Goal: Task Accomplishment & Management: Manage account settings

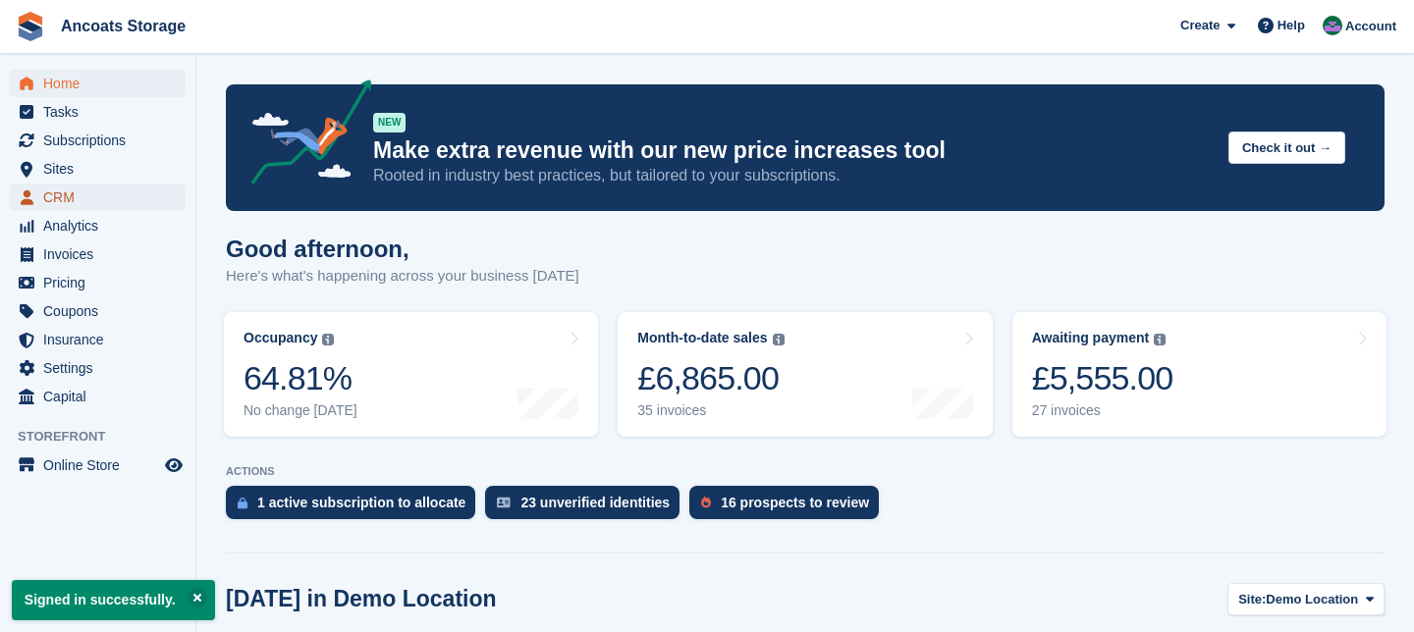
click at [80, 192] on span "CRM" at bounding box center [102, 197] width 118 height 27
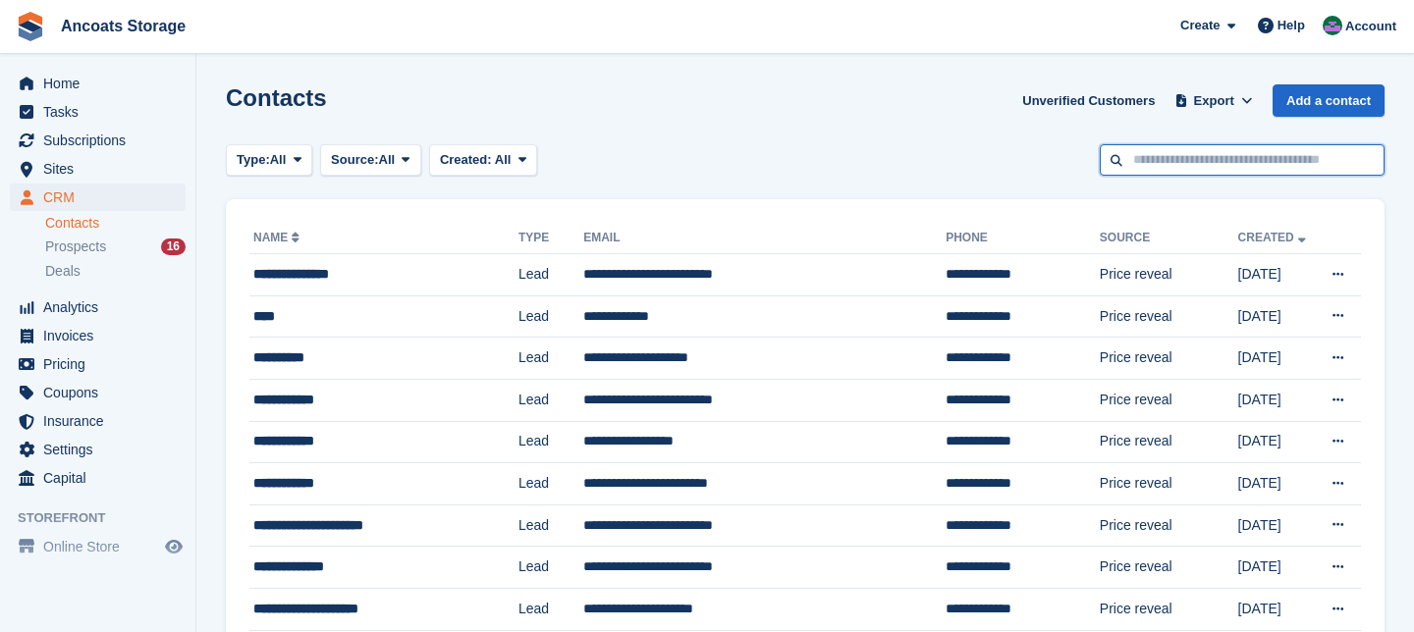
click at [1199, 157] on input "text" at bounding box center [1242, 160] width 285 height 32
type input "***"
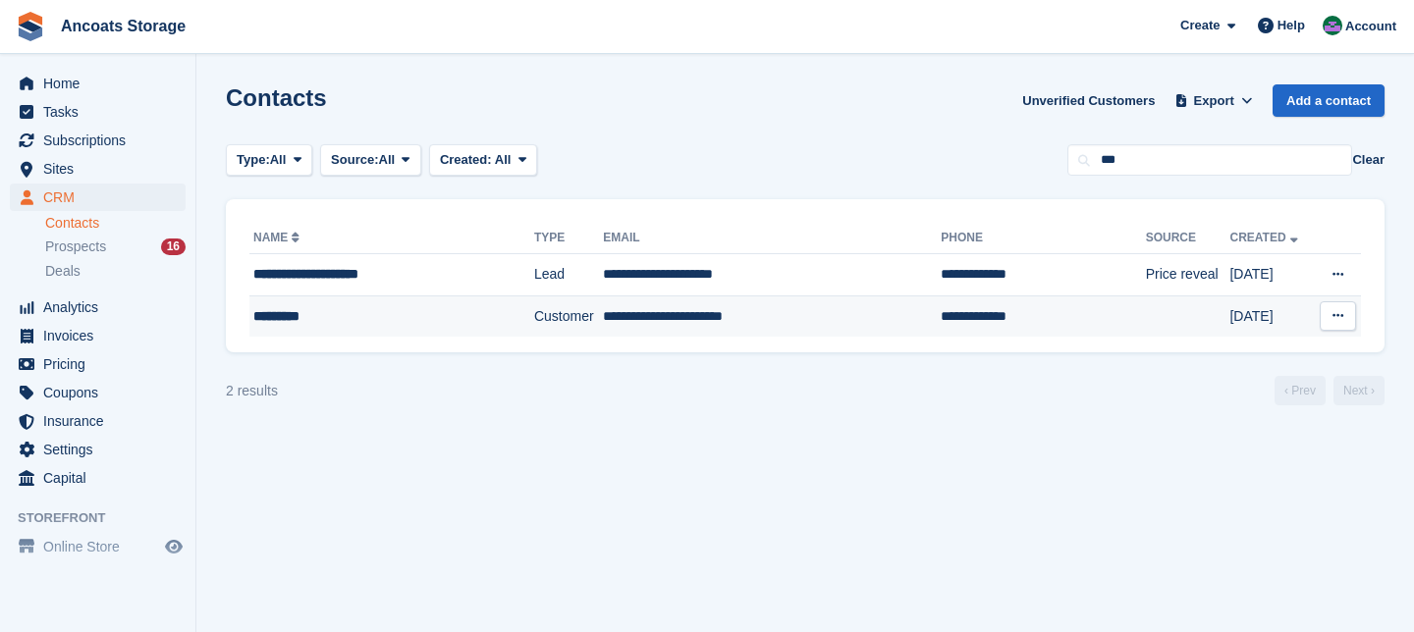
click at [534, 314] on td "Customer" at bounding box center [568, 316] width 69 height 41
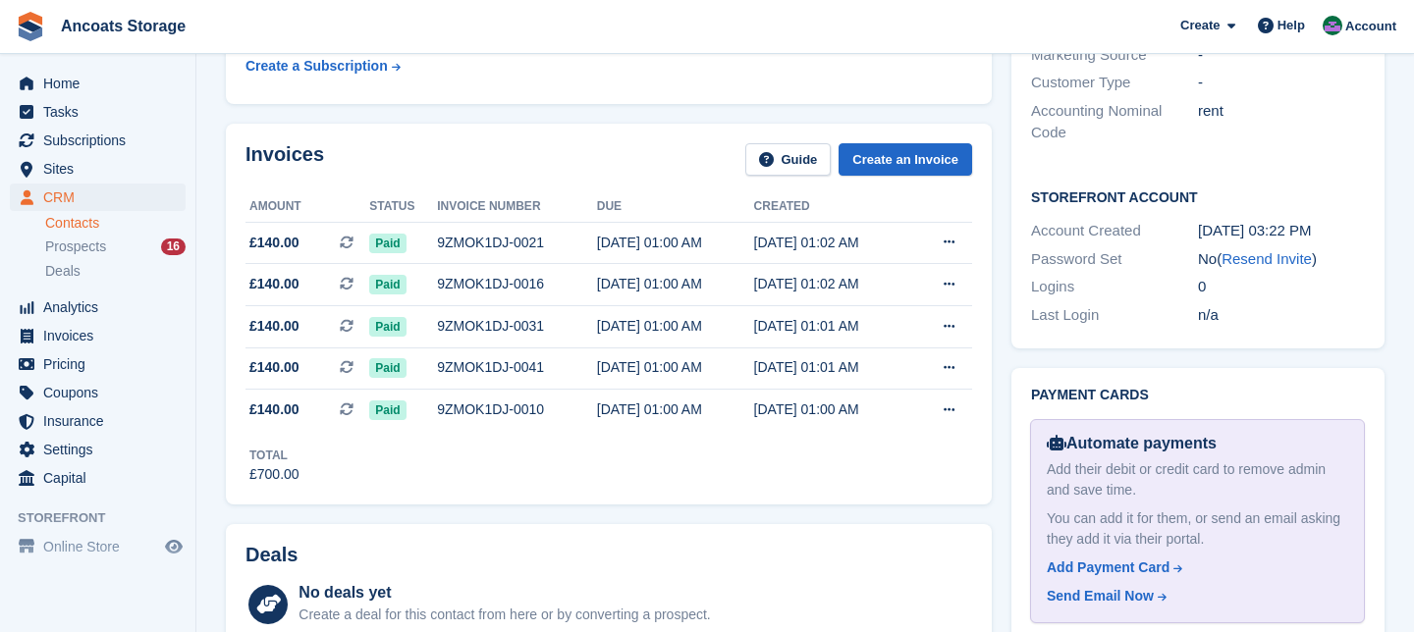
scroll to position [666, 0]
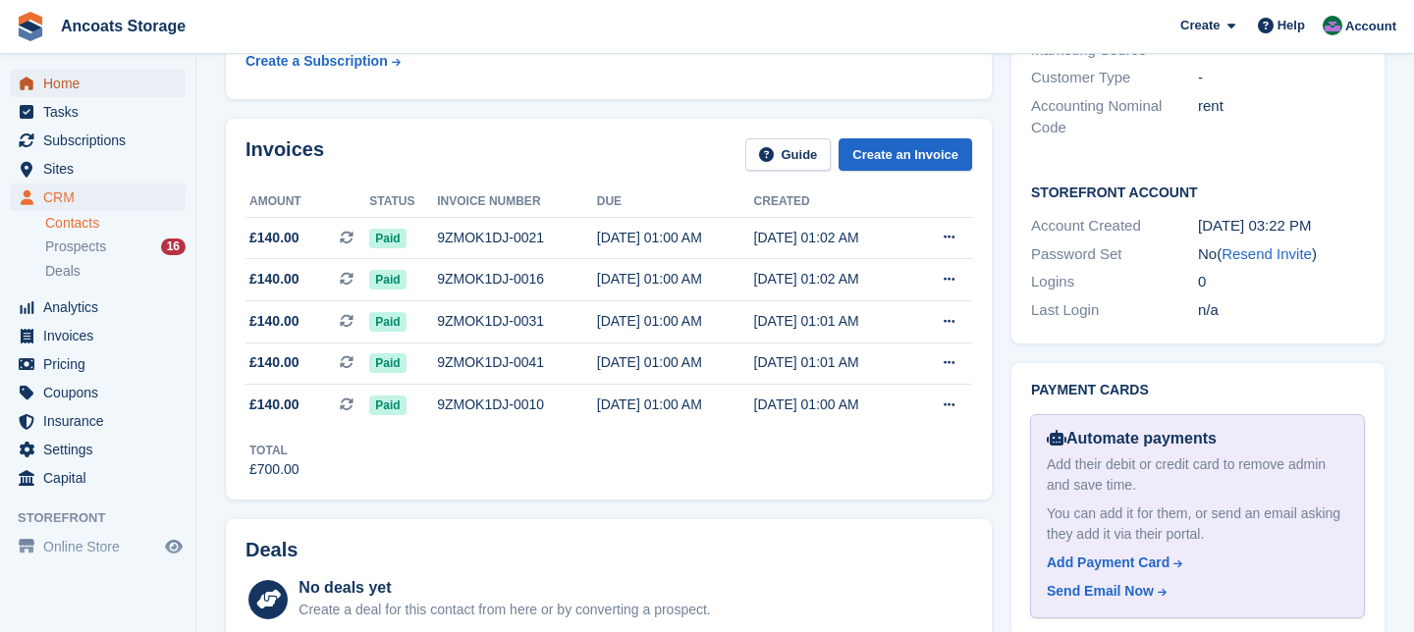
click at [55, 76] on span "Home" at bounding box center [102, 83] width 118 height 27
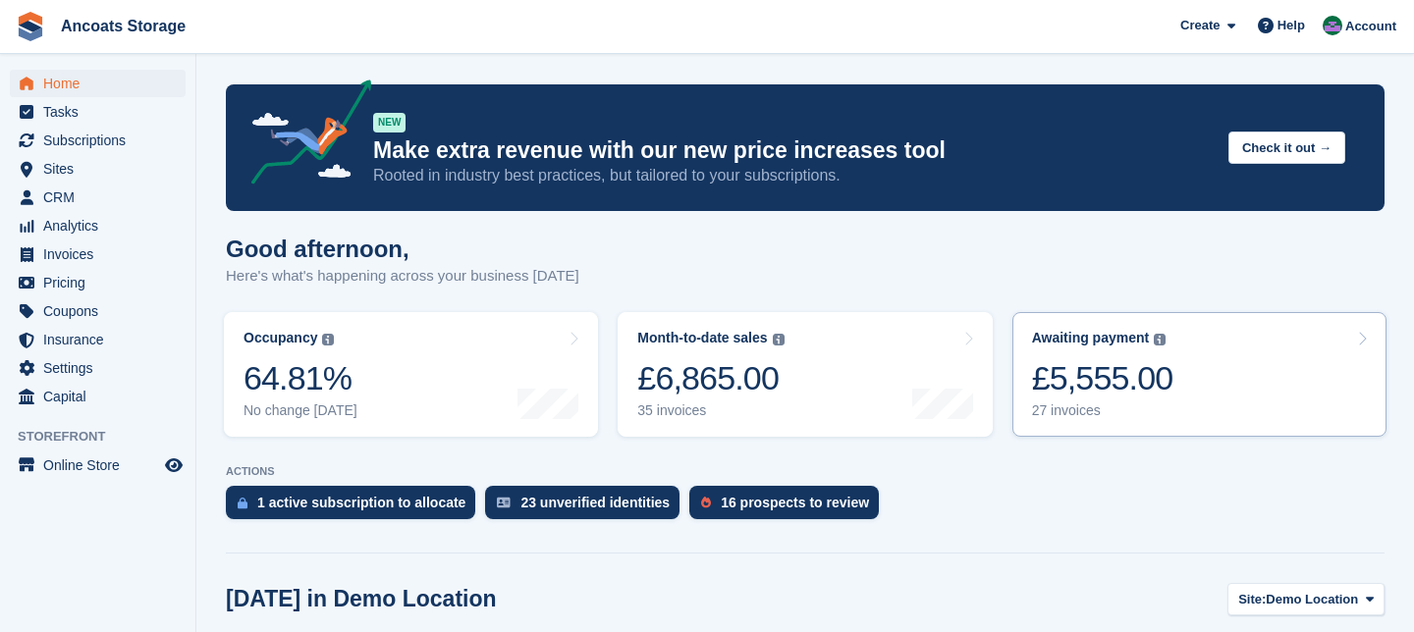
click at [1367, 338] on link "Awaiting payment The total outstanding balance on all open invoices. £5,555.00 …" at bounding box center [1199, 374] width 374 height 125
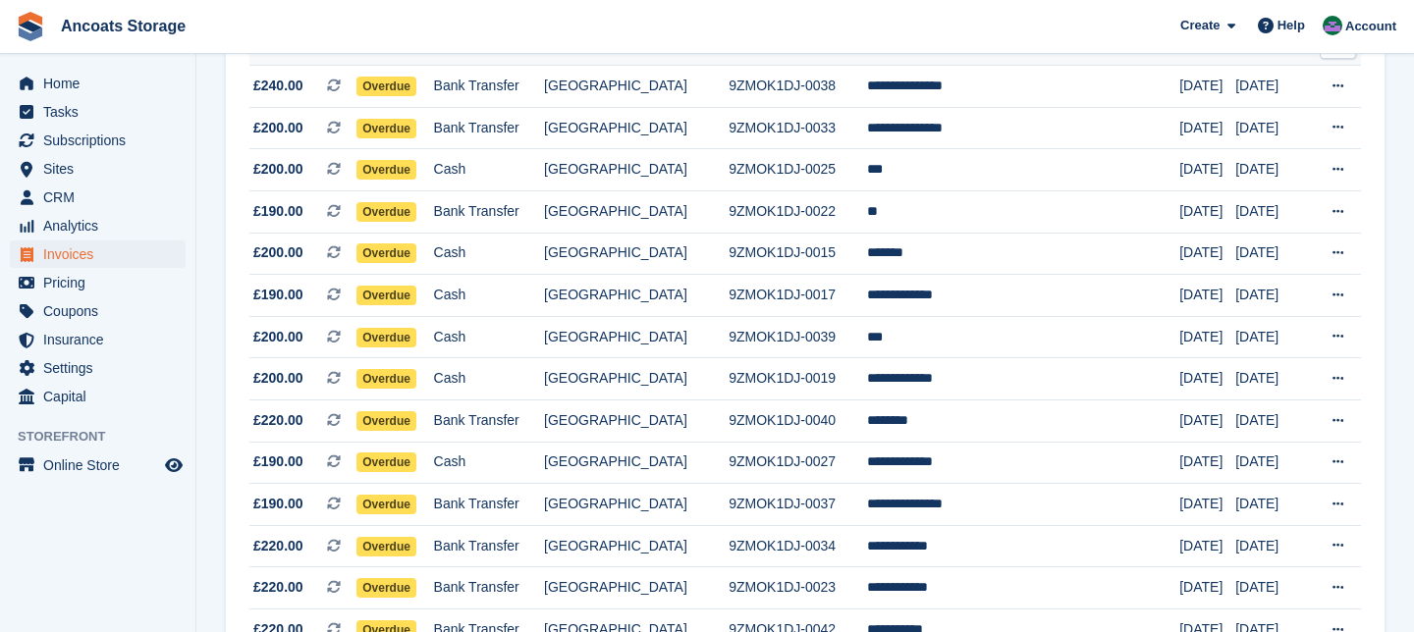
scroll to position [303, 0]
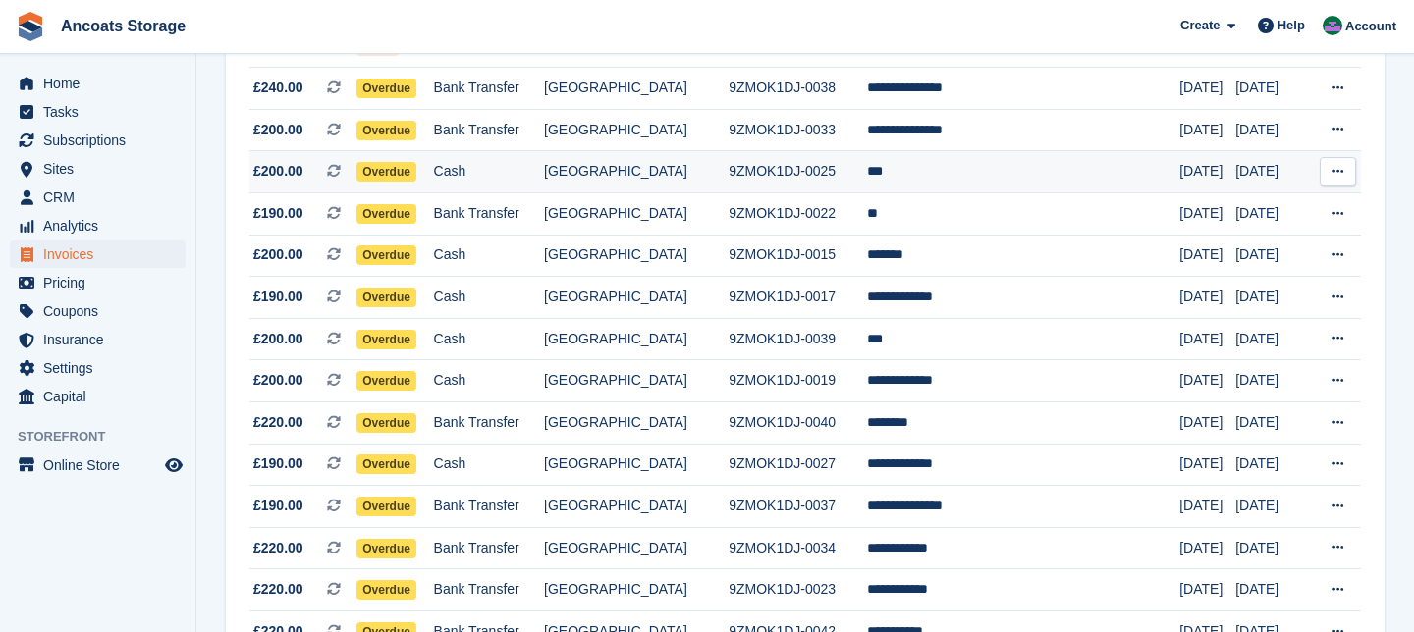
click at [919, 178] on td "***" at bounding box center [1023, 172] width 312 height 42
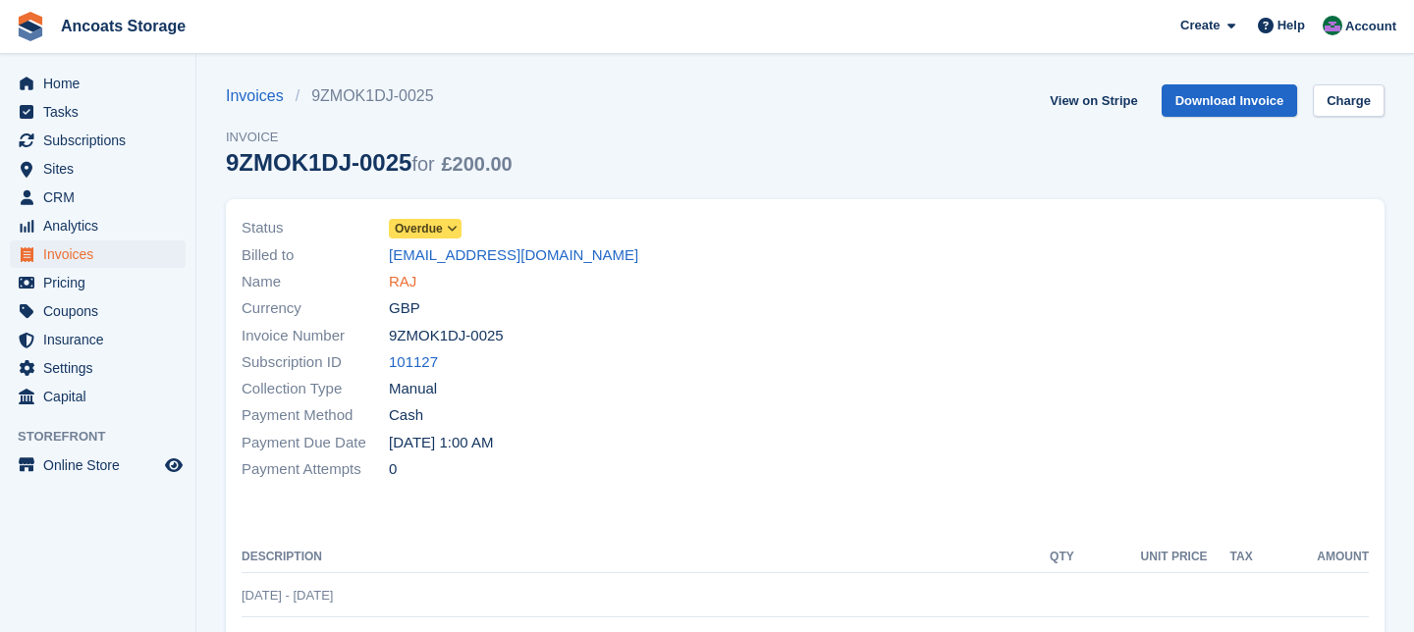
click at [405, 293] on link "RAJ" at bounding box center [402, 282] width 27 height 23
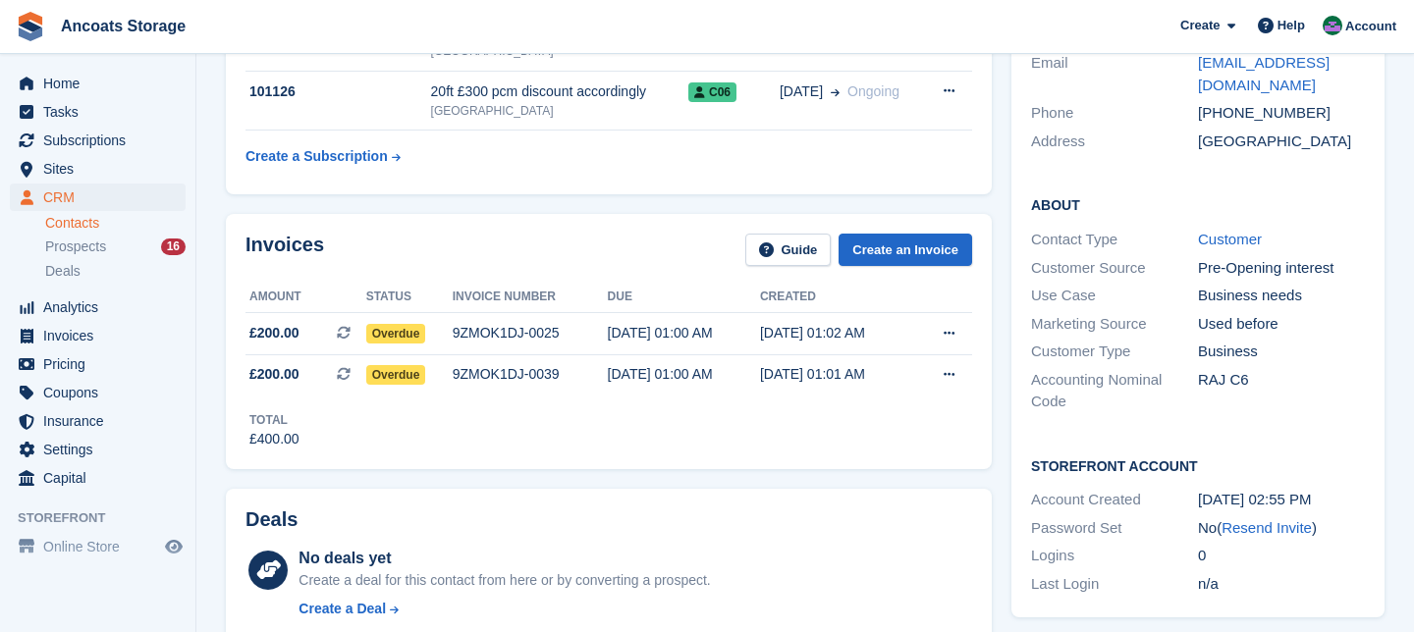
scroll to position [384, 0]
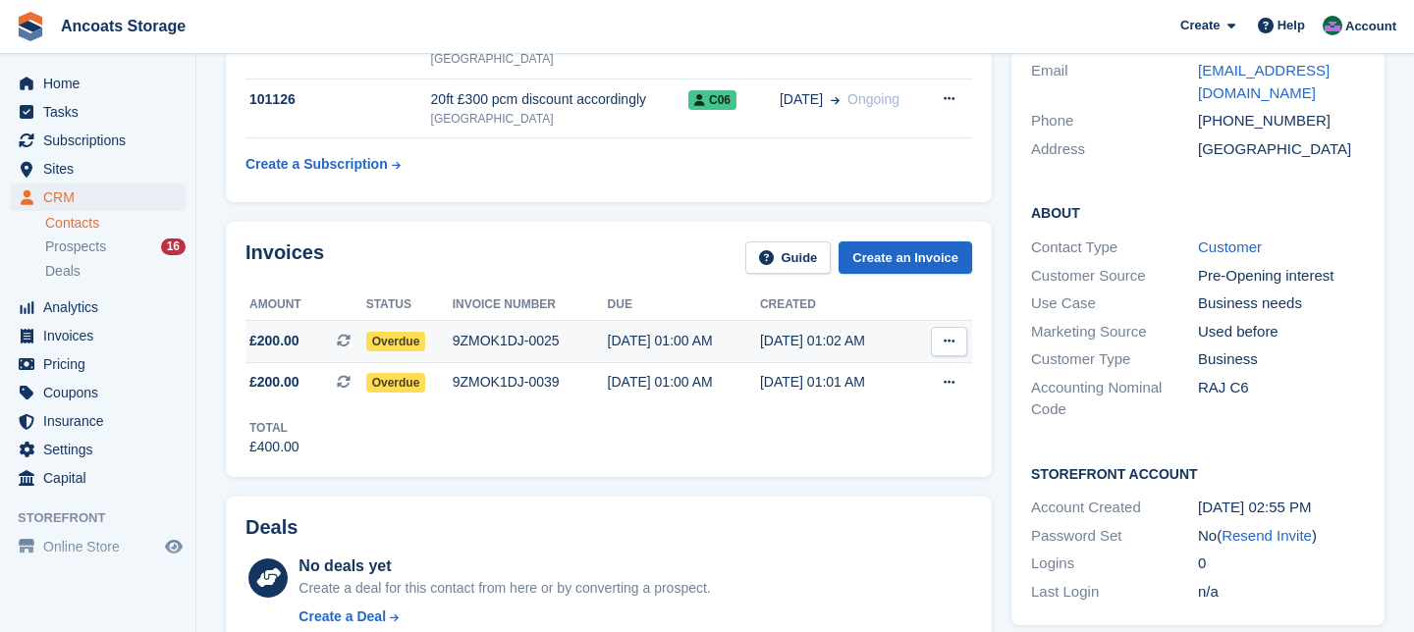
click at [408, 343] on span "Overdue" at bounding box center [396, 342] width 60 height 20
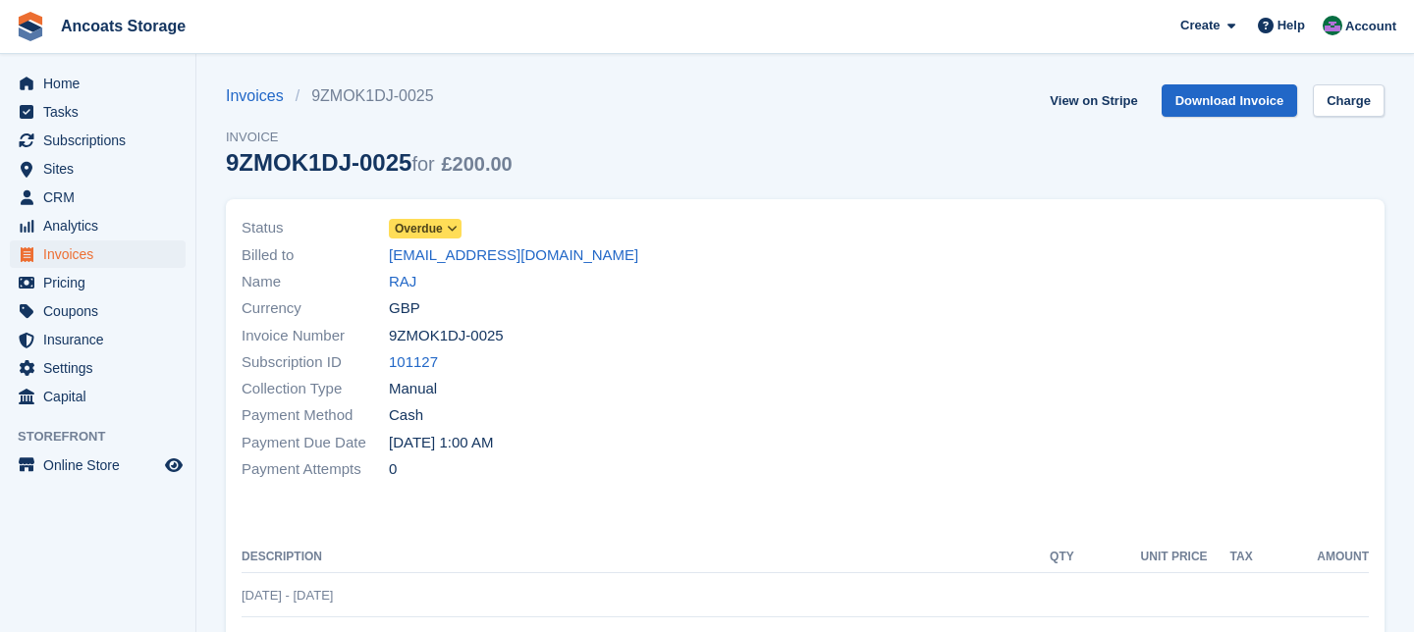
click at [451, 238] on span "Overdue" at bounding box center [425, 229] width 73 height 20
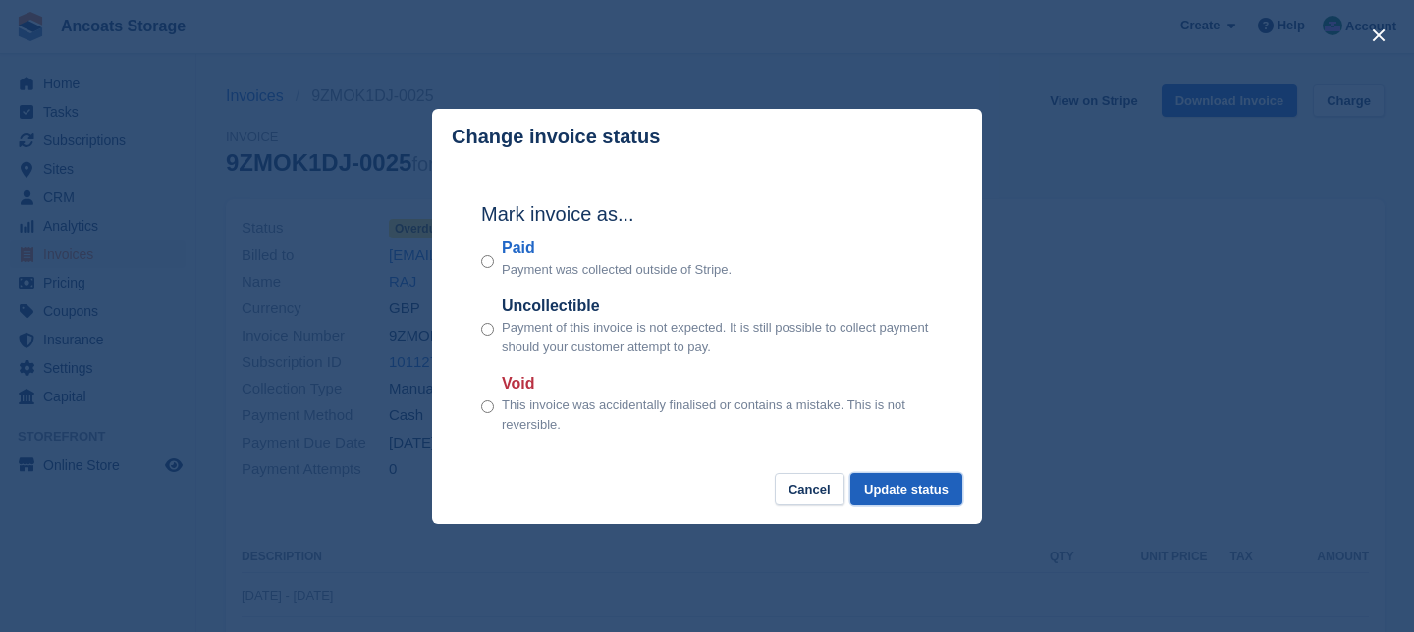
click at [886, 484] on button "Update status" at bounding box center [906, 489] width 112 height 32
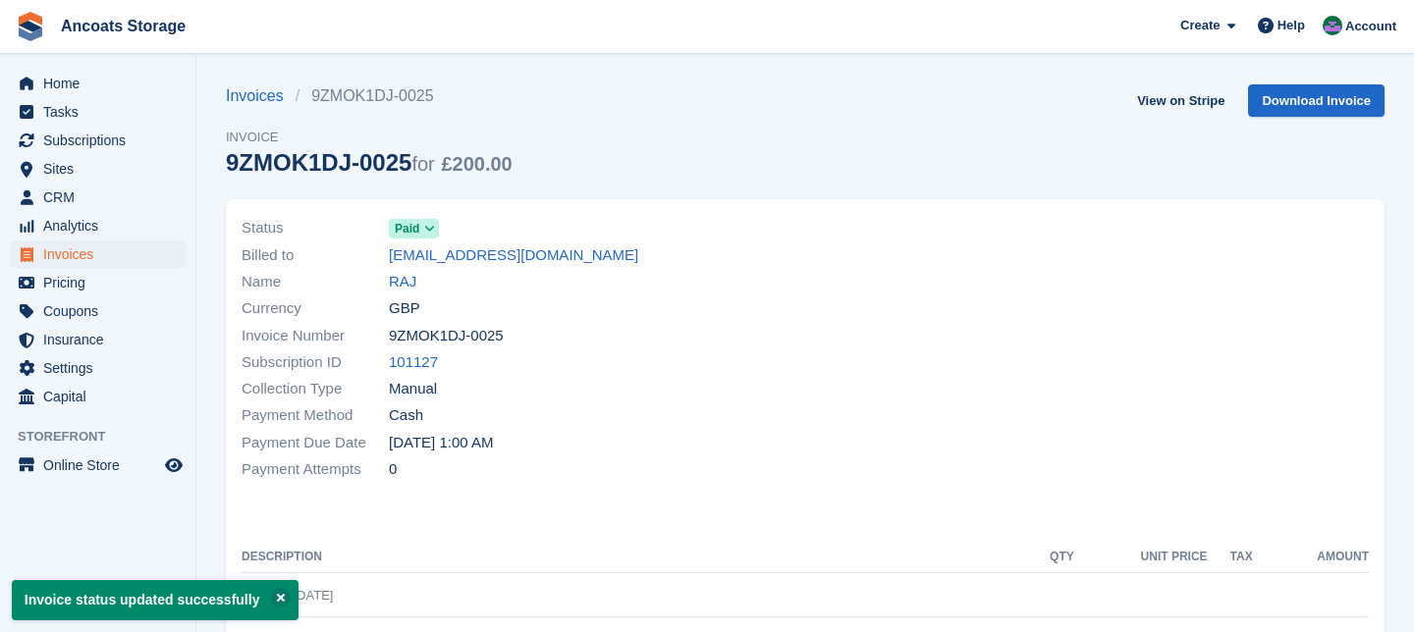
click at [416, 285] on div "Name RAJ" at bounding box center [518, 282] width 552 height 27
click at [407, 281] on link "RAJ" at bounding box center [402, 282] width 27 height 23
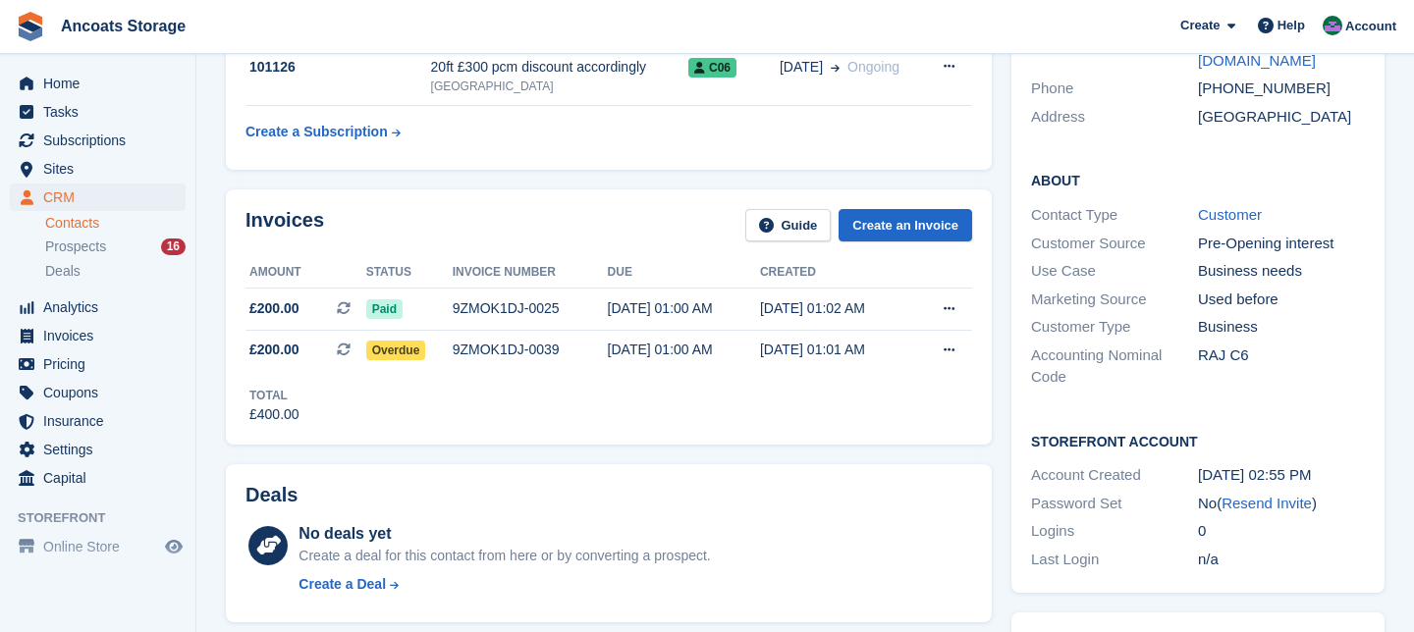
scroll to position [444, 0]
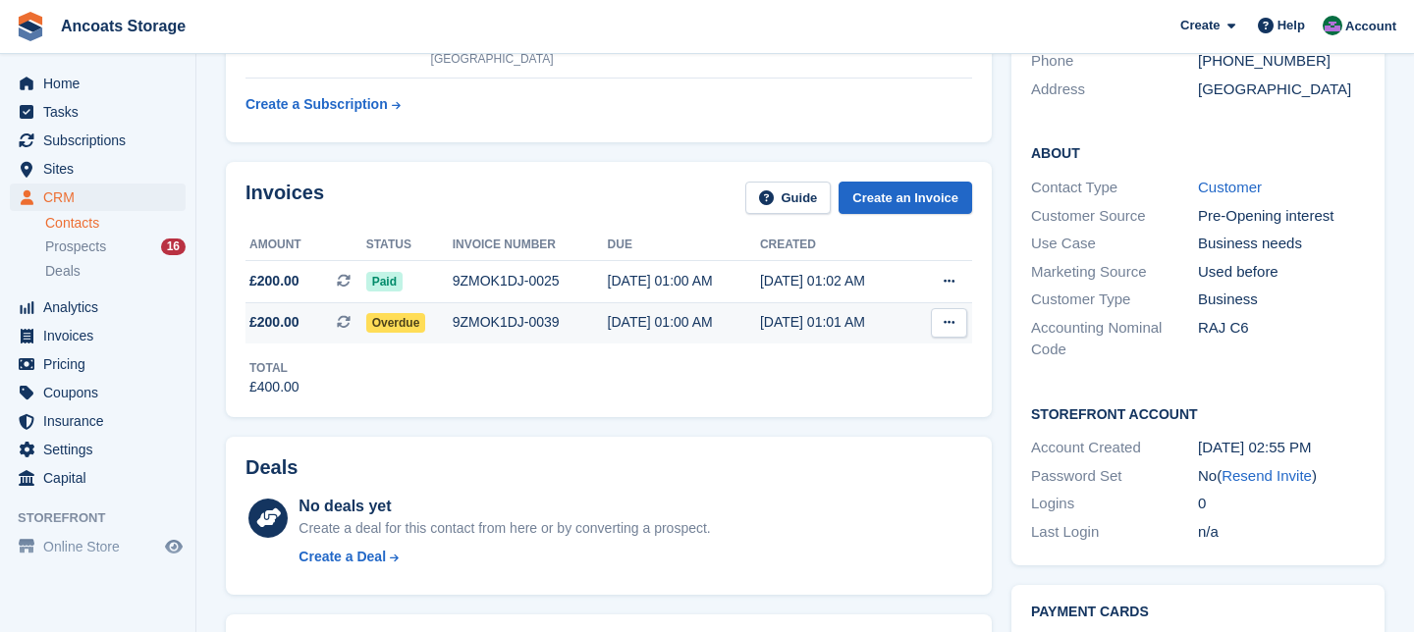
click at [396, 318] on span "Overdue" at bounding box center [396, 323] width 60 height 20
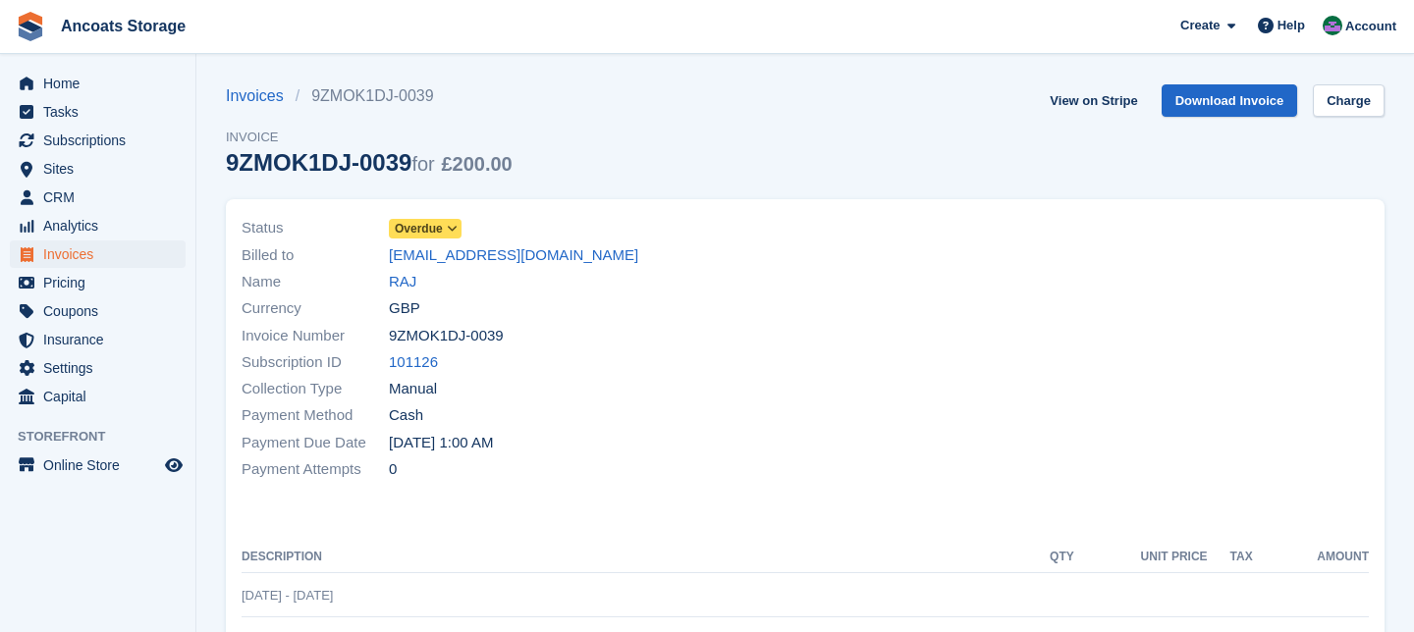
click at [449, 229] on span at bounding box center [453, 229] width 16 height 16
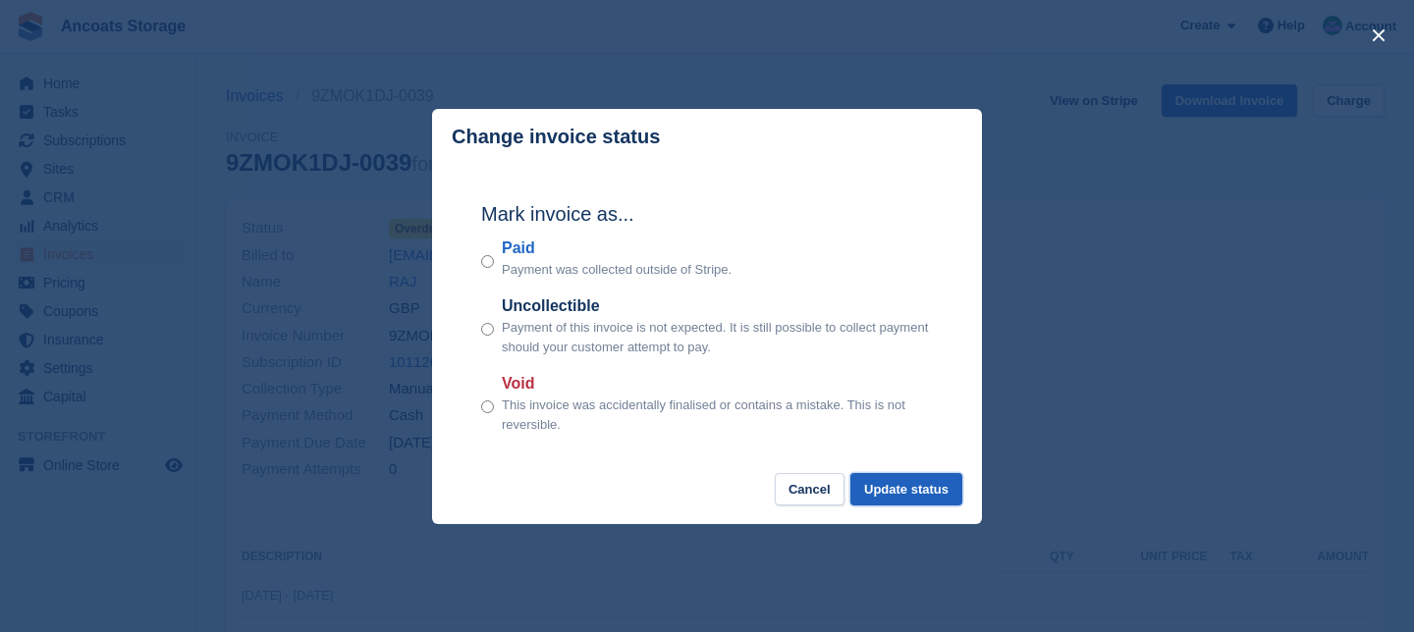
click at [895, 485] on button "Update status" at bounding box center [906, 489] width 112 height 32
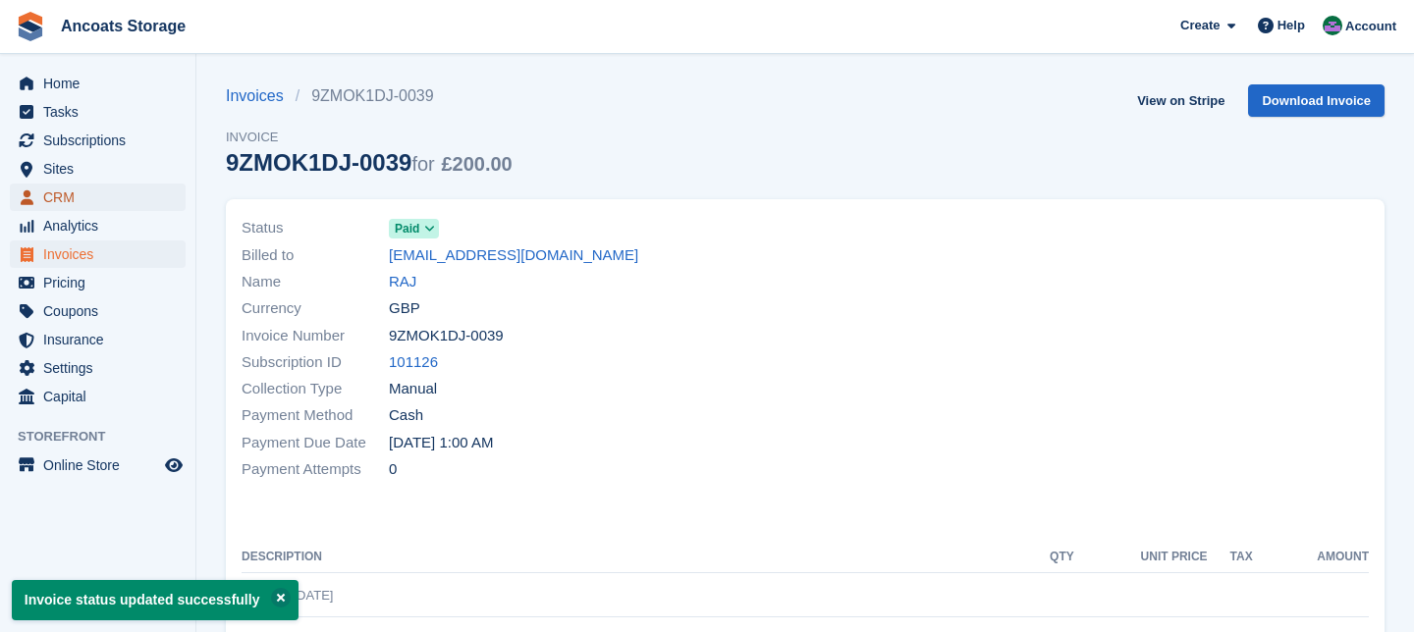
click at [85, 193] on span "CRM" at bounding box center [102, 197] width 118 height 27
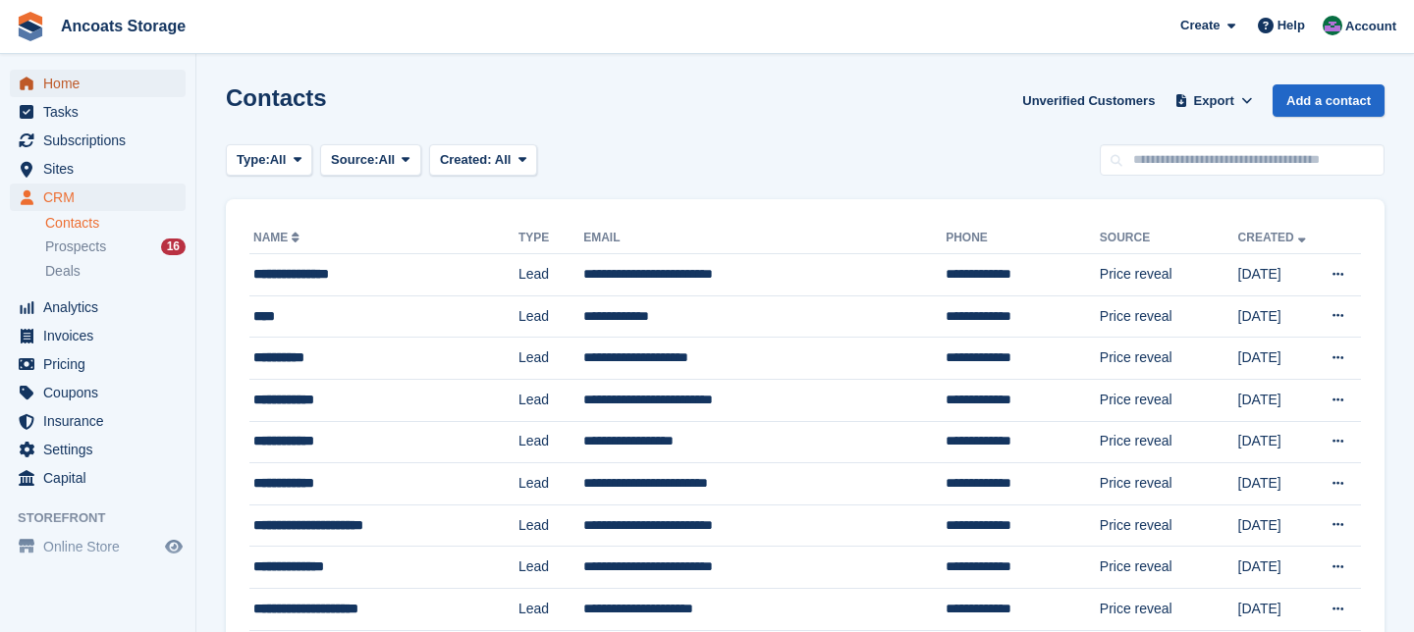
click at [71, 82] on span "Home" at bounding box center [102, 83] width 118 height 27
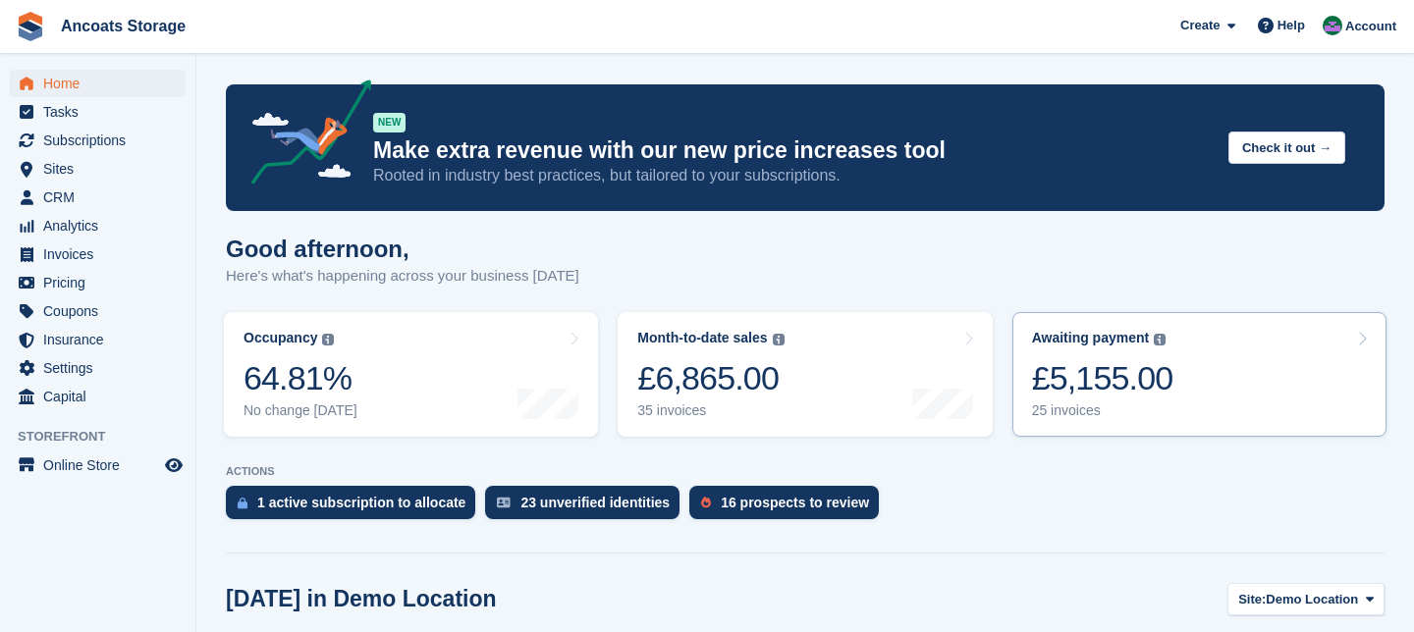
click at [1360, 342] on icon at bounding box center [1362, 339] width 10 height 16
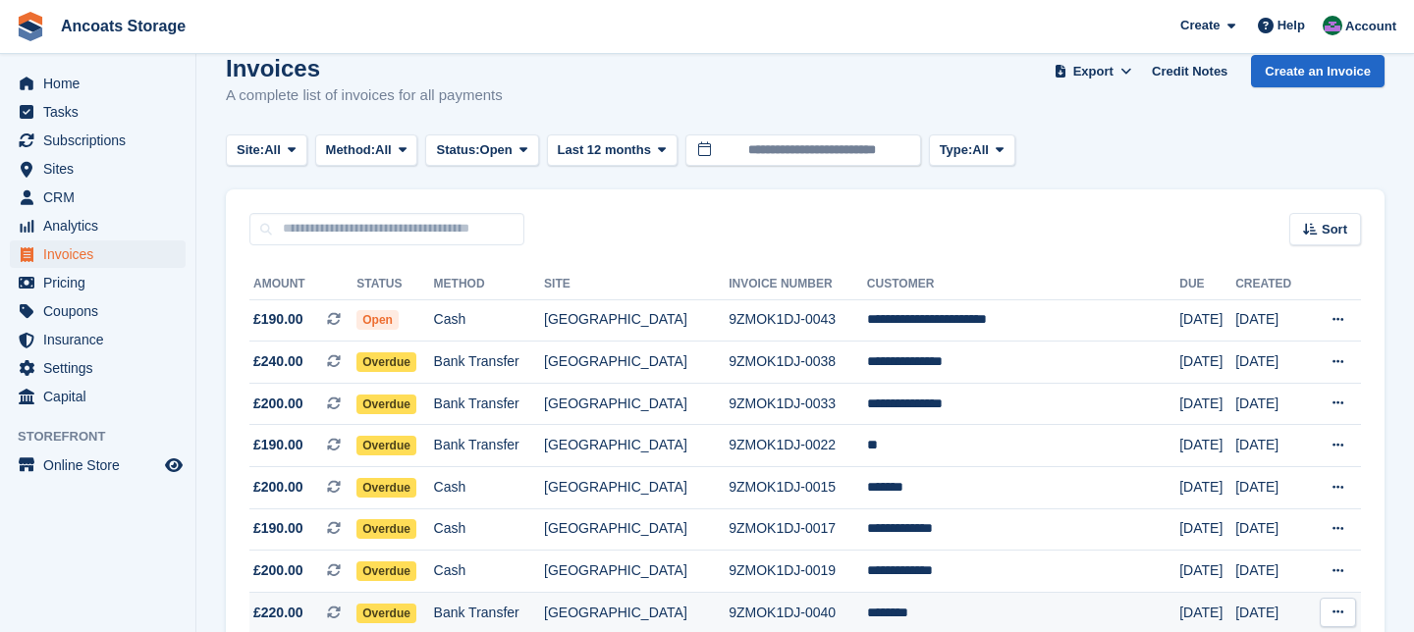
scroll to position [42, 0]
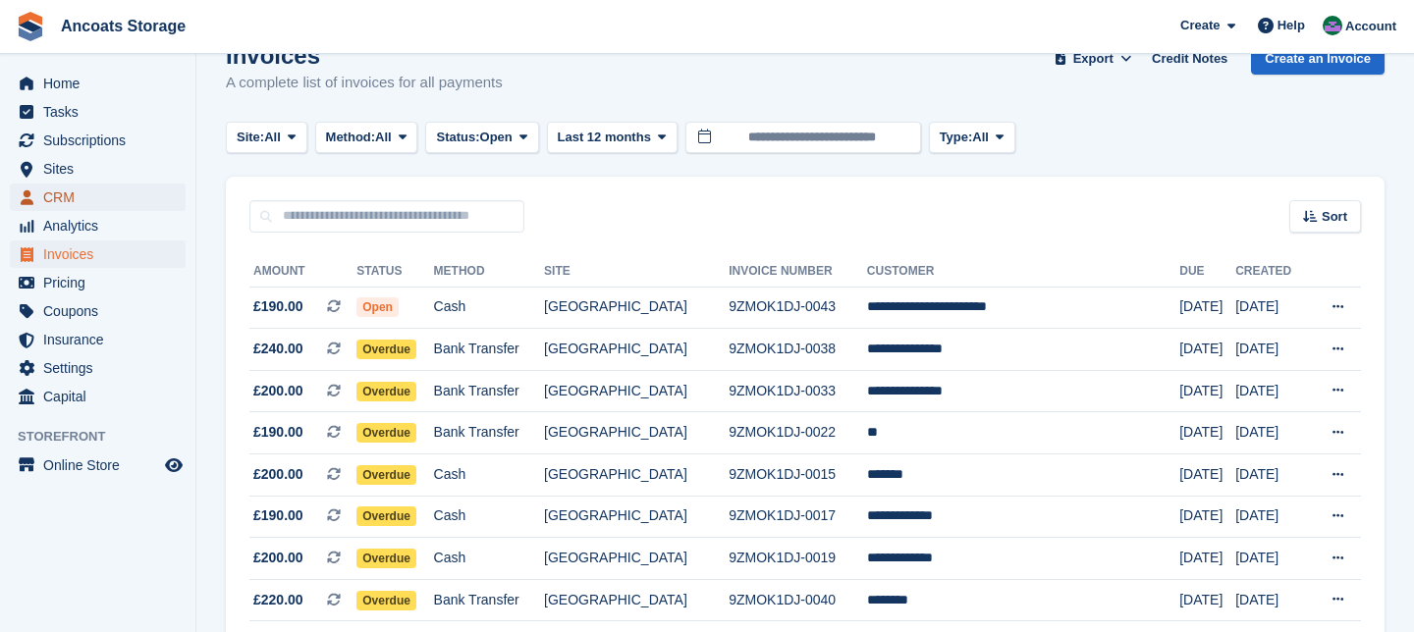
click at [82, 196] on span "CRM" at bounding box center [102, 197] width 118 height 27
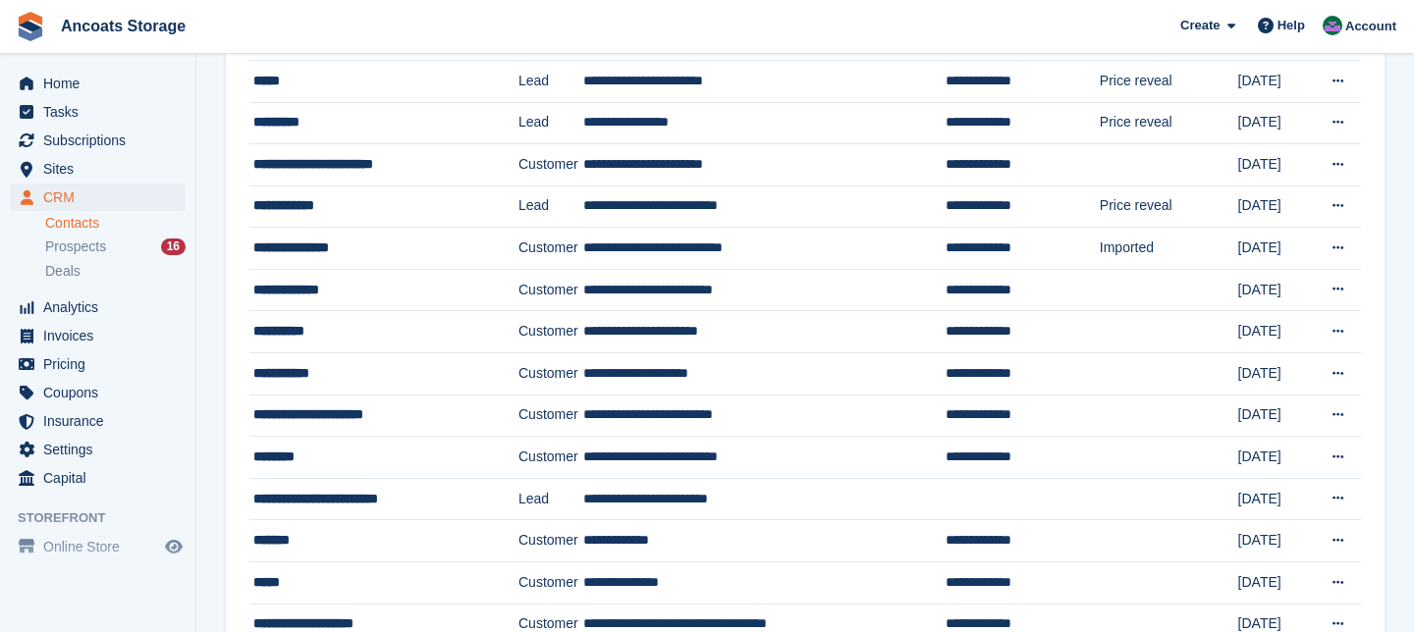
scroll to position [742, 0]
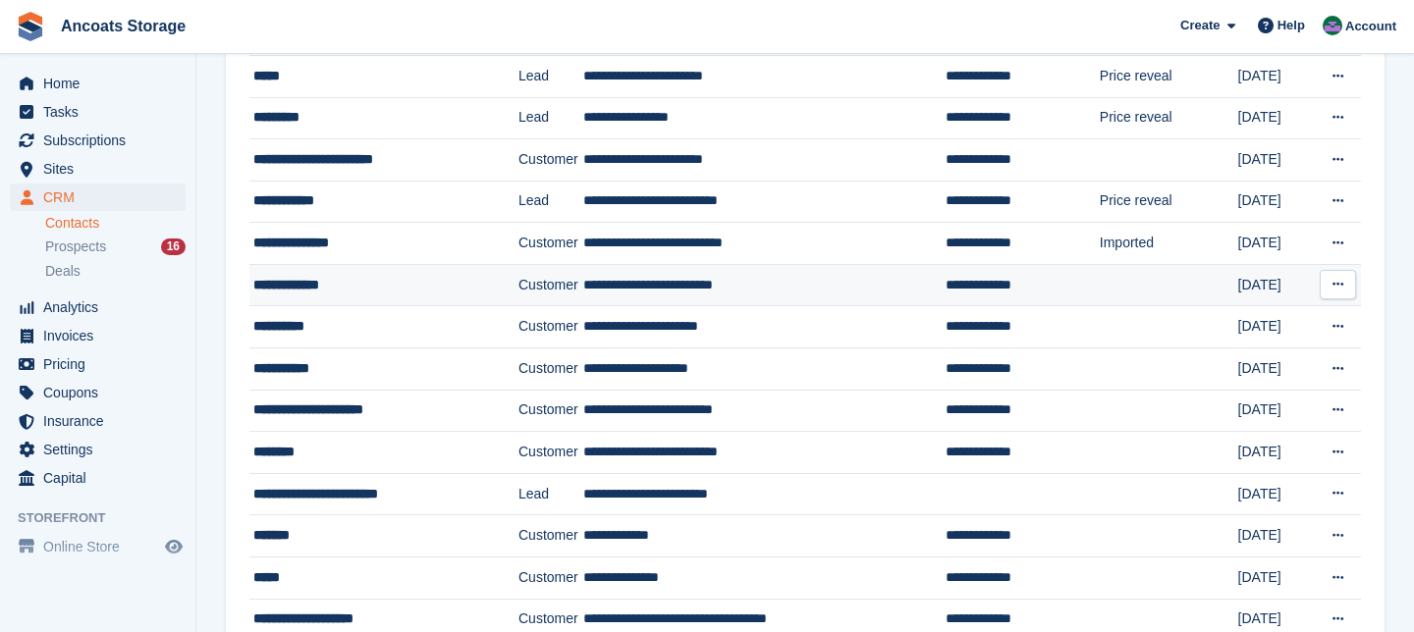
click at [603, 284] on td "**********" at bounding box center [764, 285] width 362 height 42
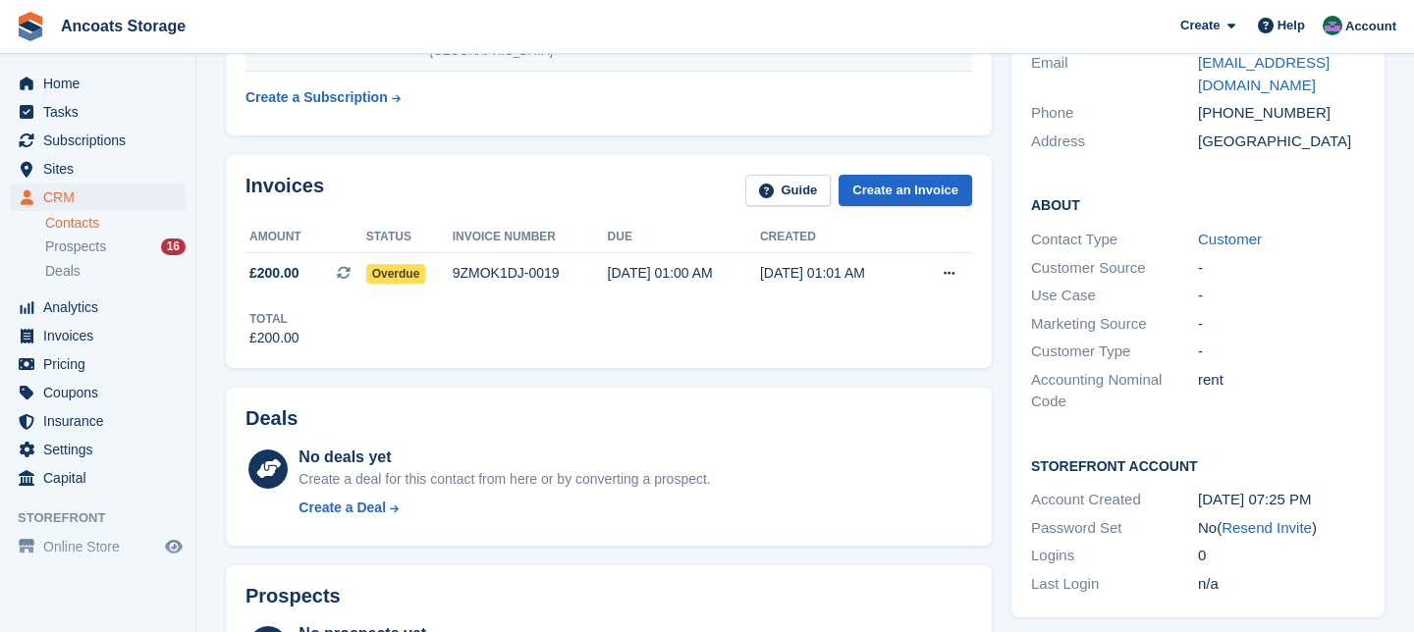
scroll to position [407, 0]
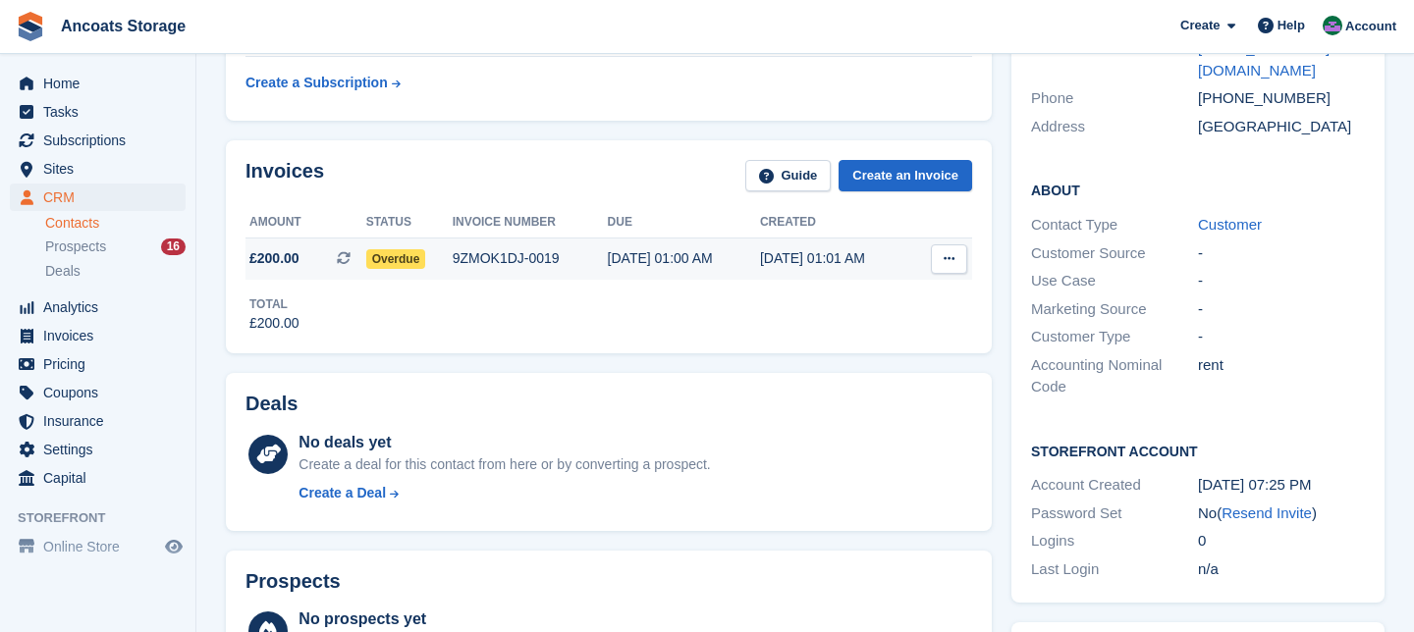
click at [407, 256] on span "Overdue" at bounding box center [396, 259] width 60 height 20
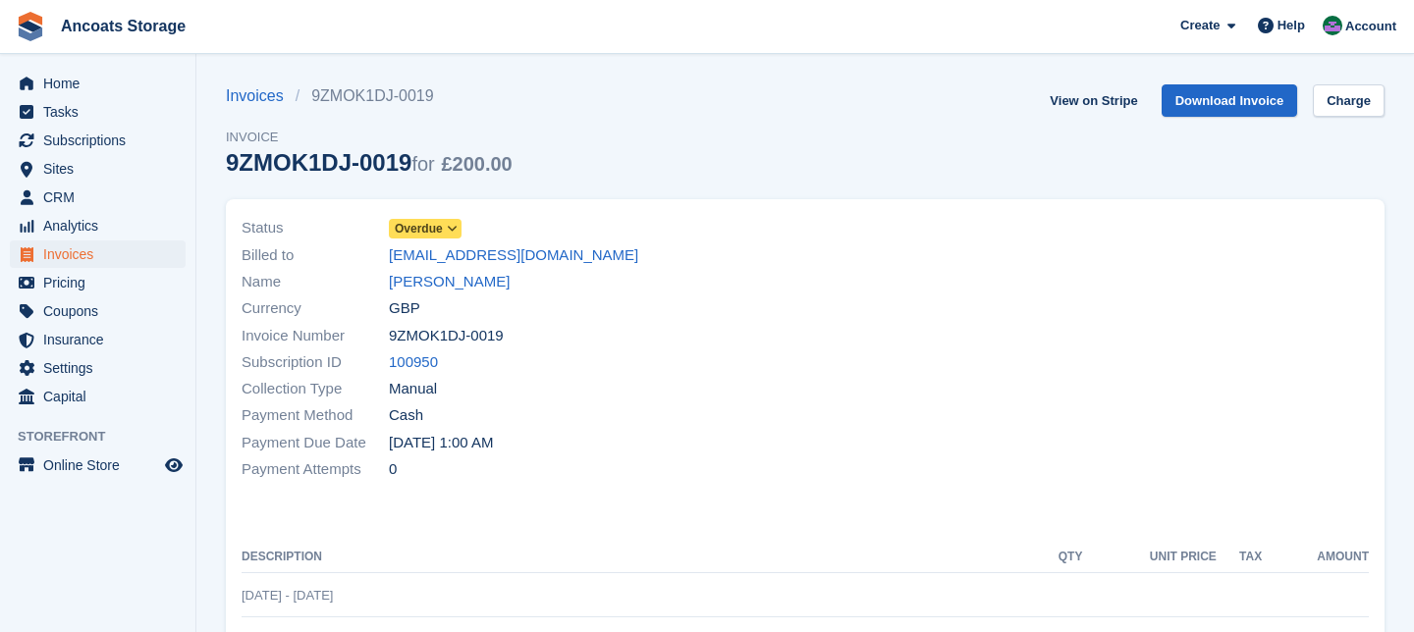
click at [457, 230] on icon at bounding box center [452, 229] width 11 height 12
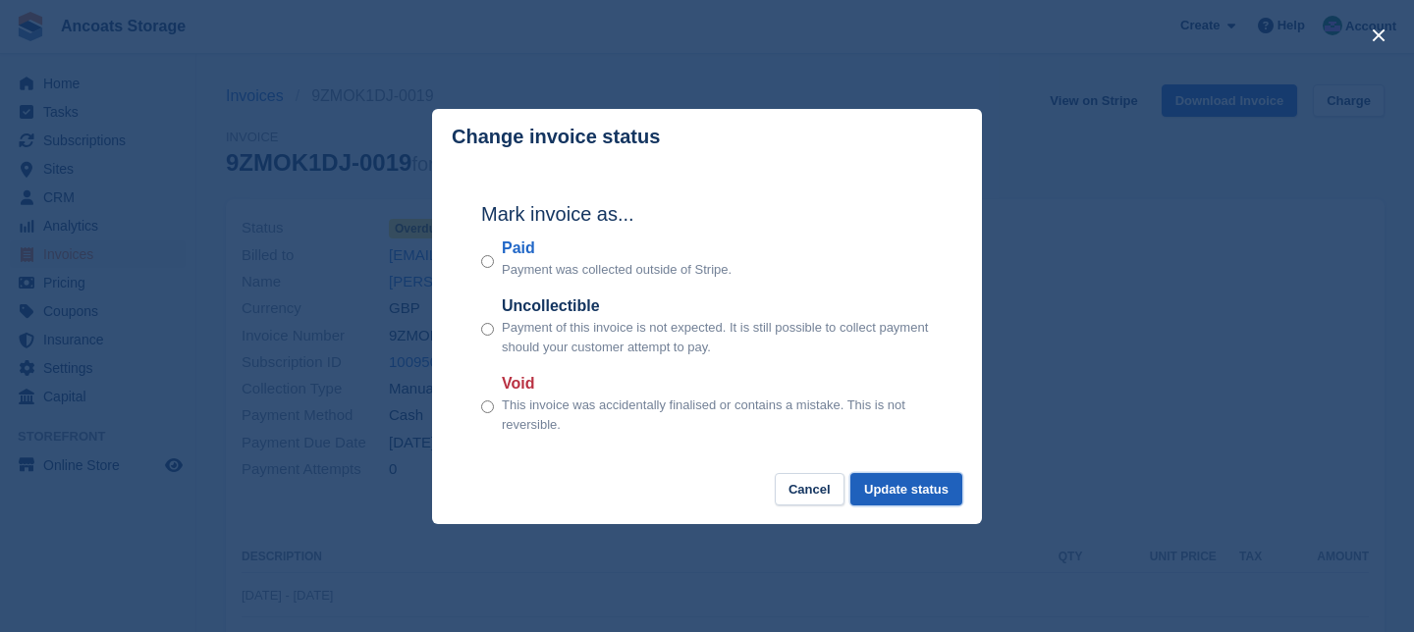
click at [908, 486] on button "Update status" at bounding box center [906, 489] width 112 height 32
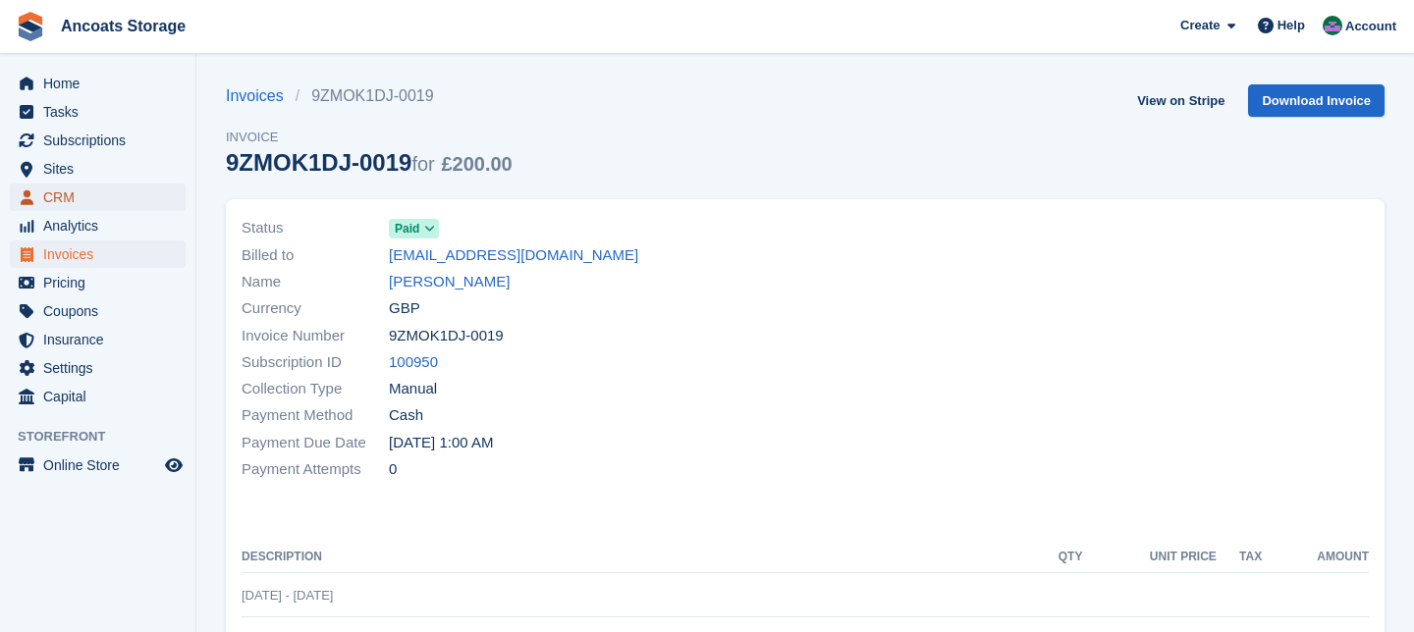
click at [78, 197] on span "CRM" at bounding box center [102, 197] width 118 height 27
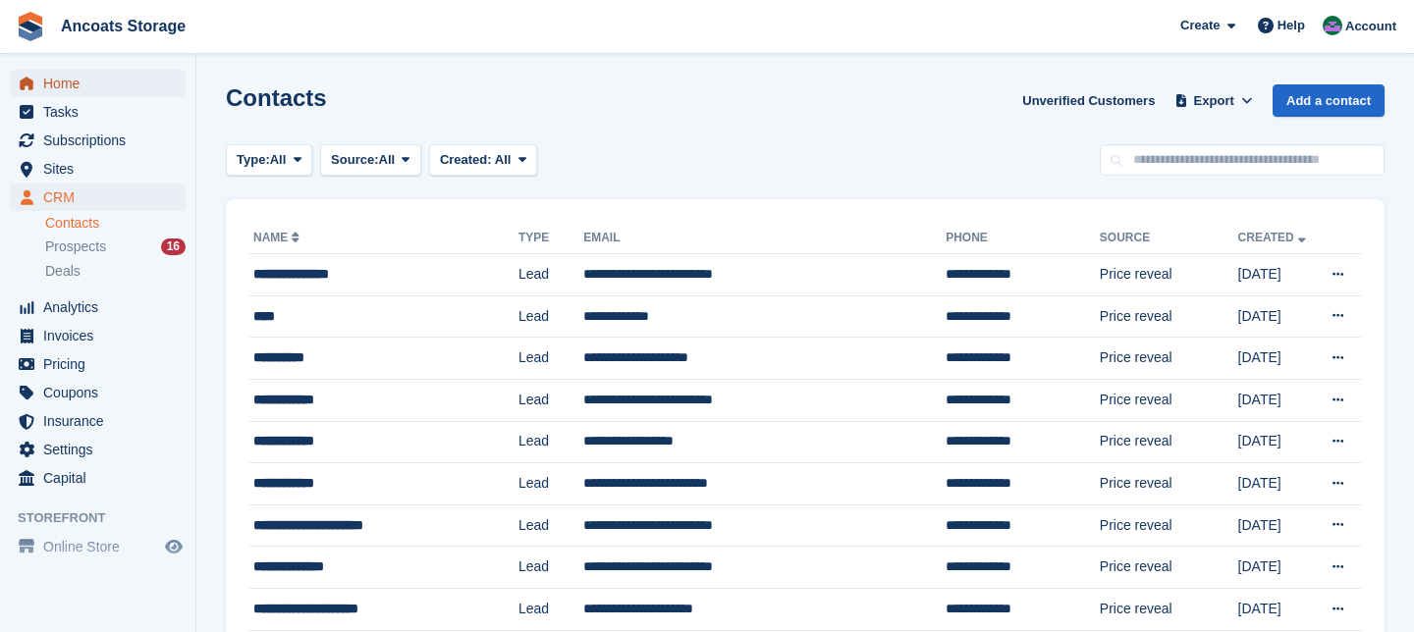
click at [90, 87] on span "Home" at bounding box center [102, 83] width 118 height 27
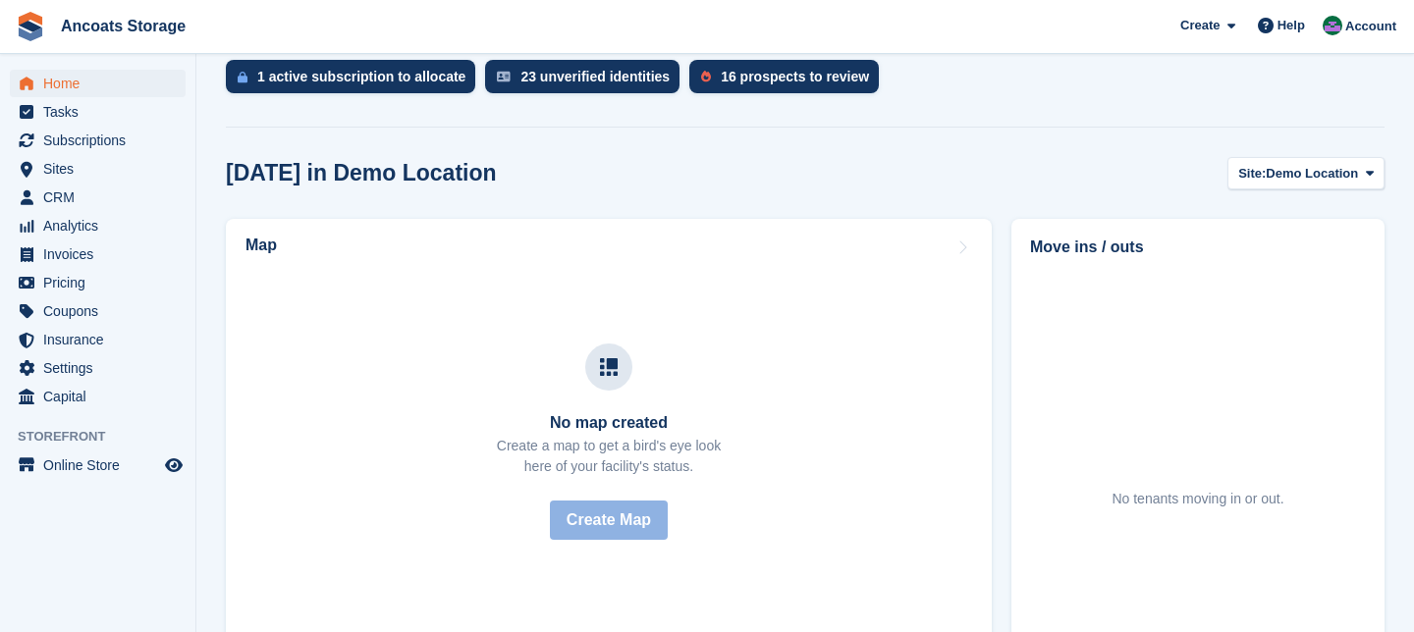
scroll to position [412, 0]
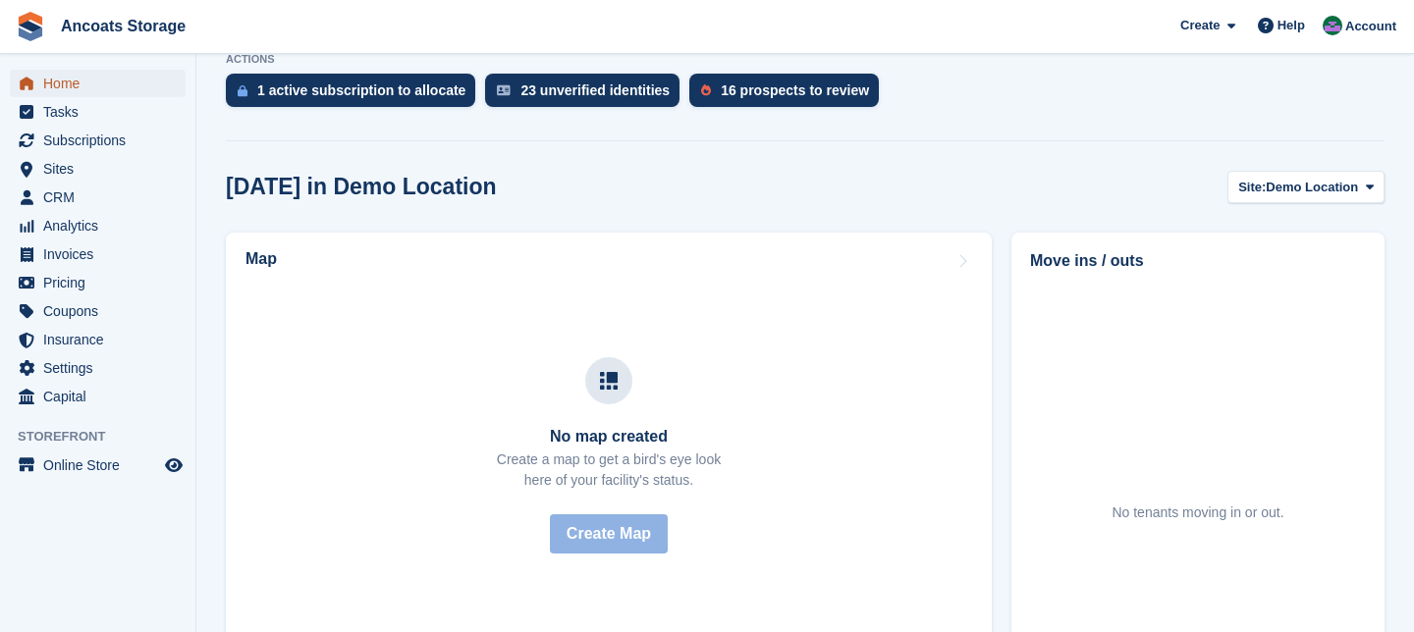
click at [84, 82] on span "Home" at bounding box center [102, 83] width 118 height 27
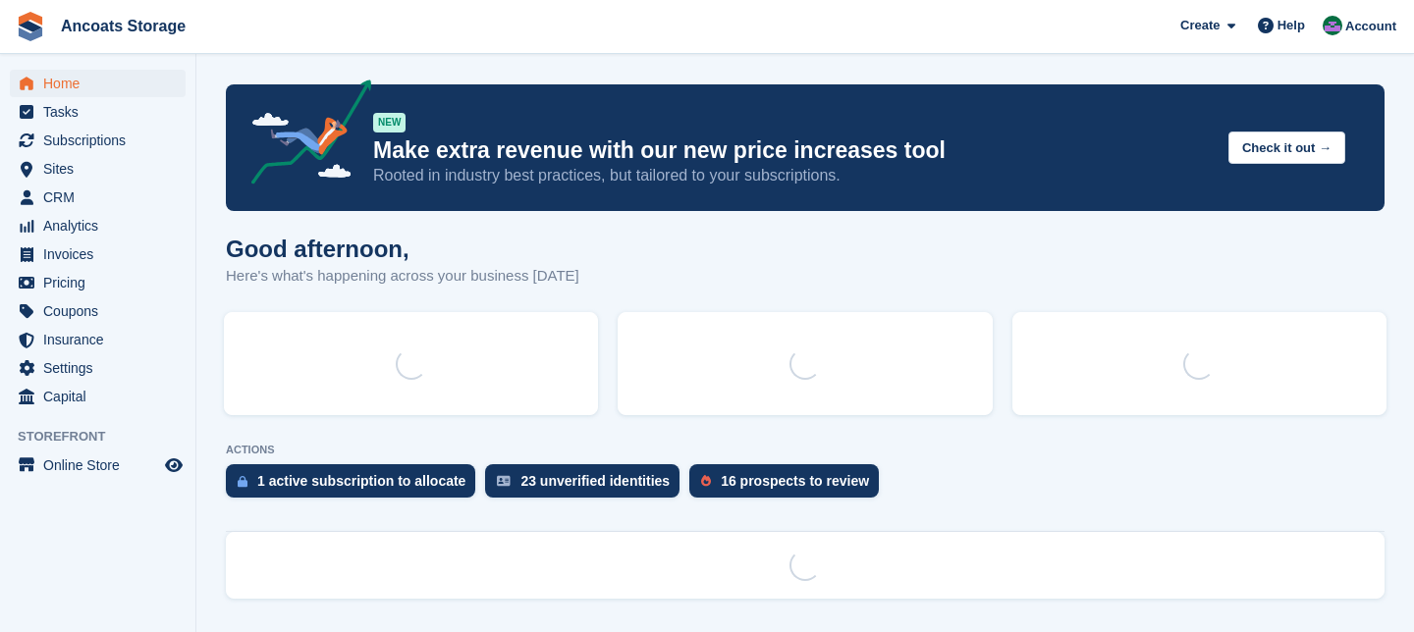
scroll to position [0, 0]
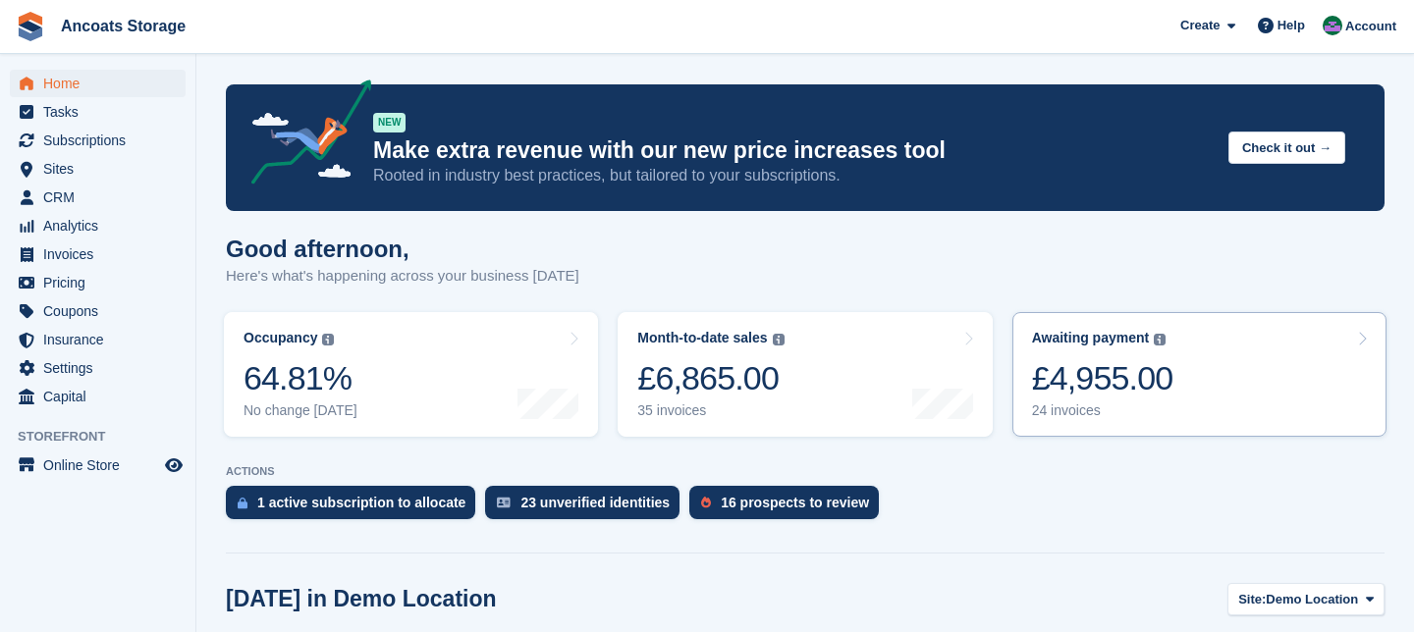
click at [1368, 341] on link "Awaiting payment The total outstanding balance on all open invoices. £4,955.00 …" at bounding box center [1199, 374] width 374 height 125
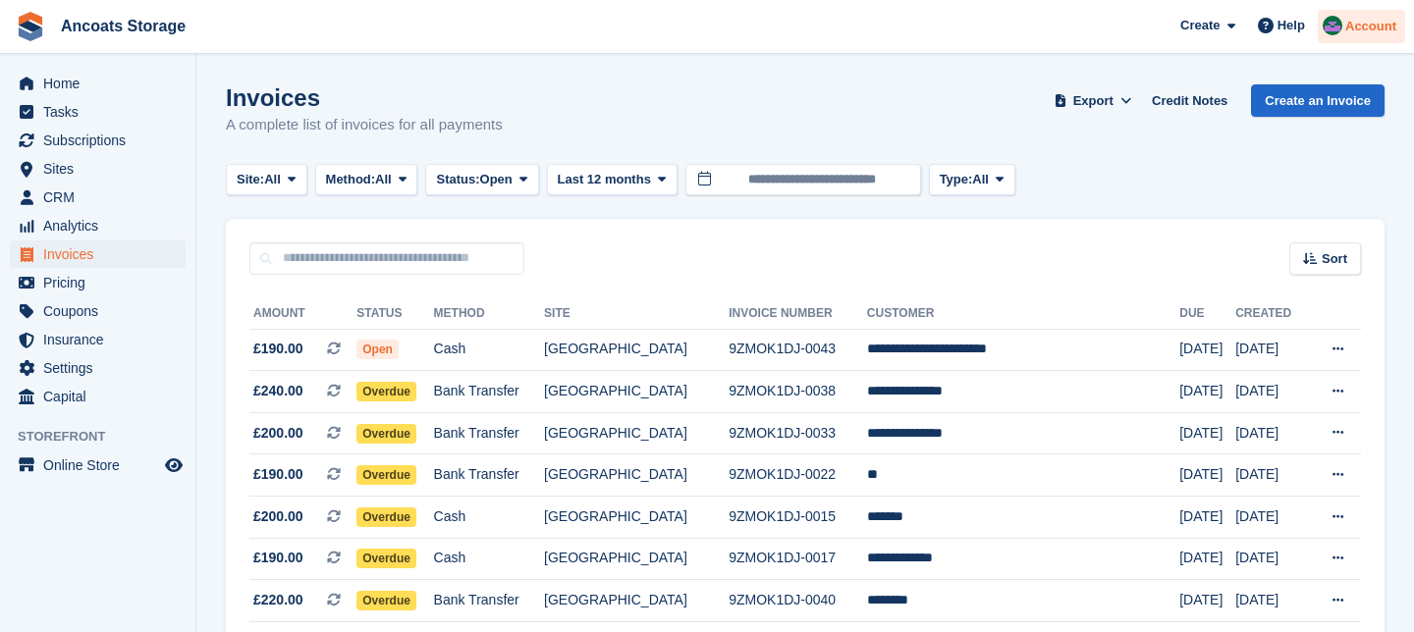
click at [1374, 24] on span "Account" at bounding box center [1370, 27] width 51 height 20
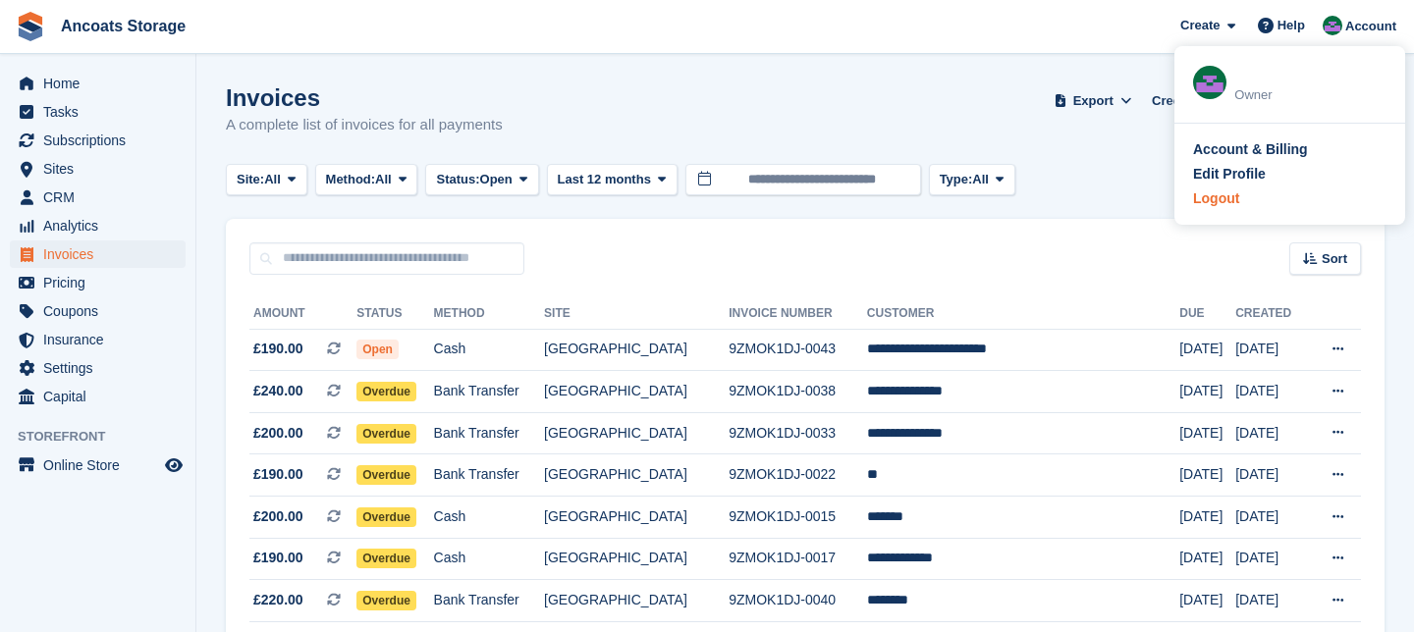
click at [1232, 192] on div "Logout" at bounding box center [1216, 199] width 46 height 21
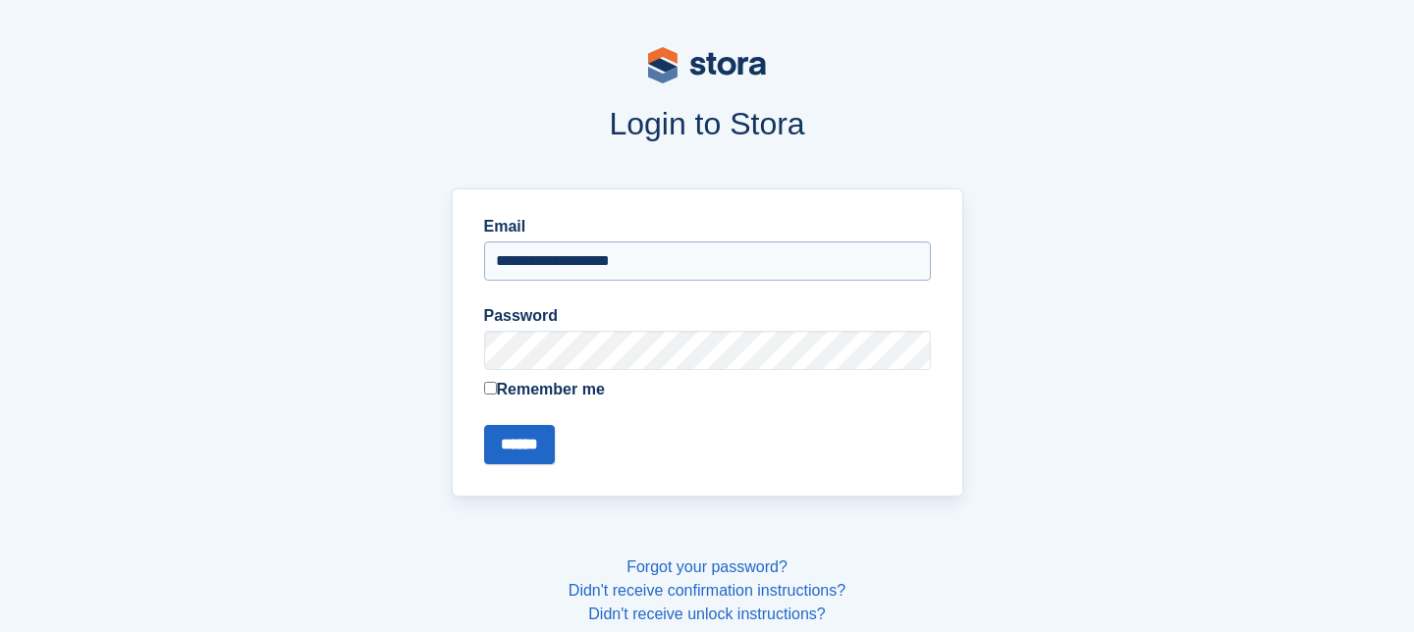
click at [739, 257] on input "**********" at bounding box center [707, 261] width 447 height 39
type input "**********"
click at [535, 441] on input "******" at bounding box center [519, 444] width 71 height 39
